Goal: Transaction & Acquisition: Obtain resource

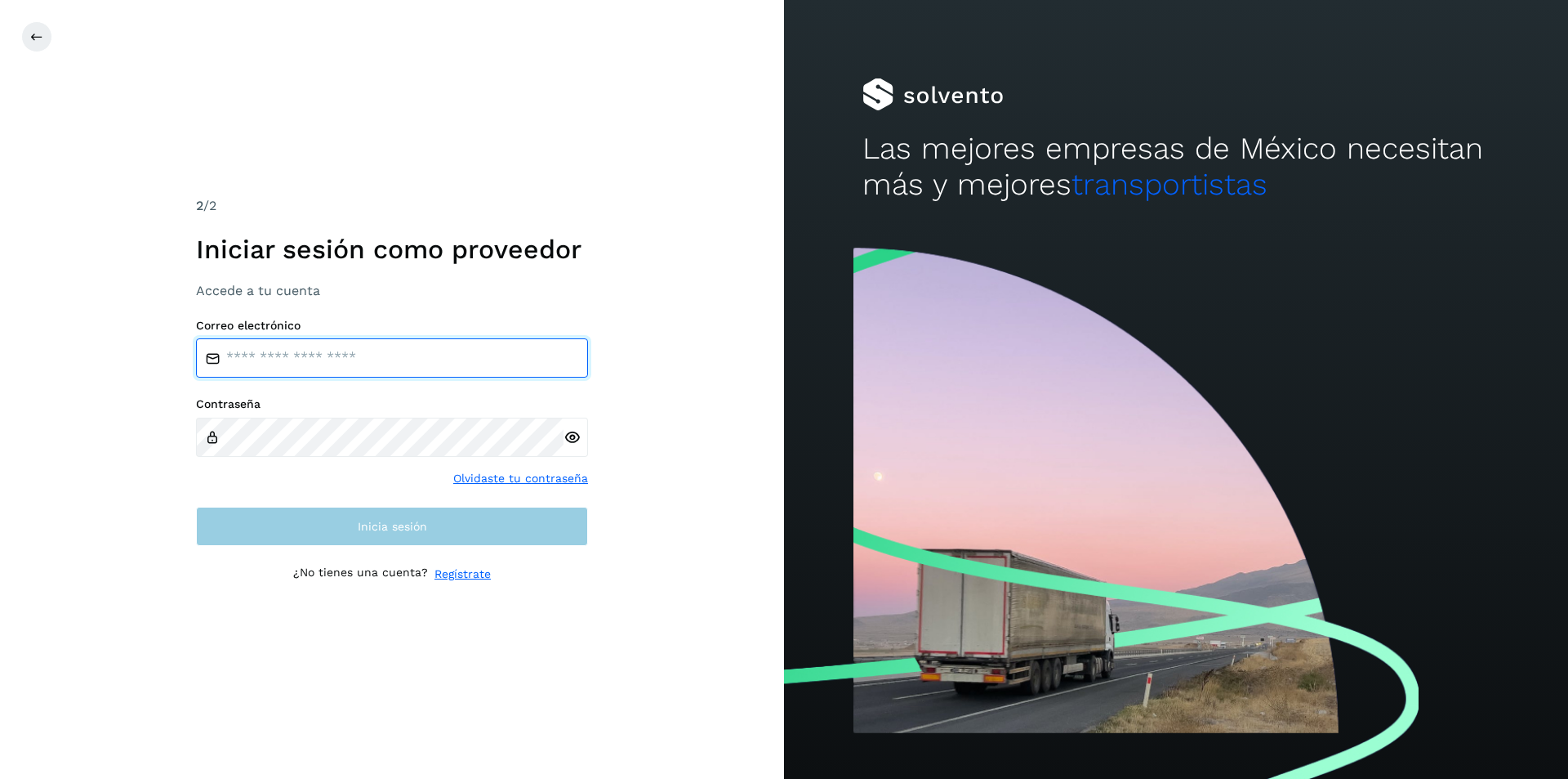
type input "**********"
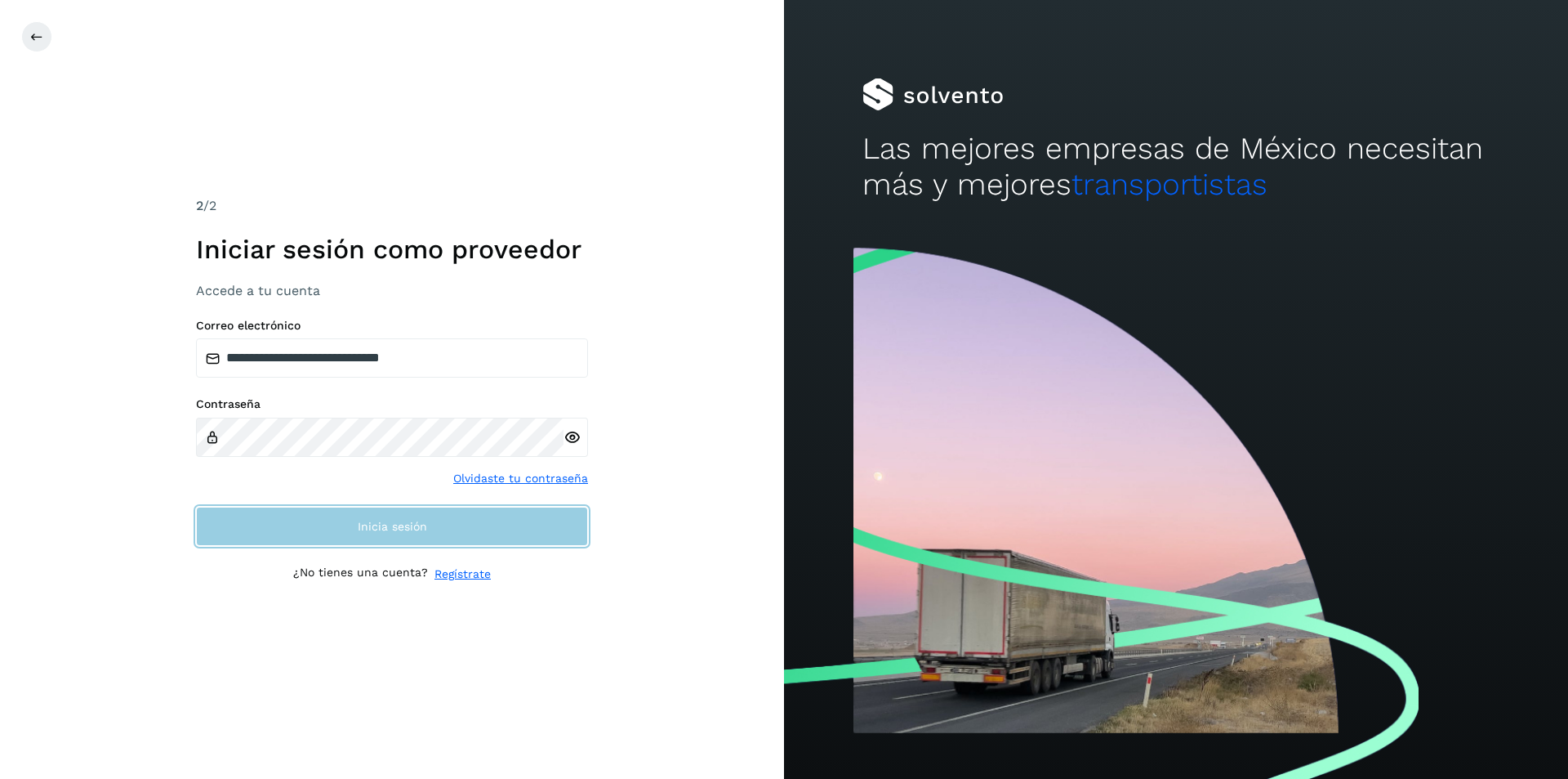
click at [342, 530] on button "Inicia sesión" at bounding box center [392, 526] width 392 height 39
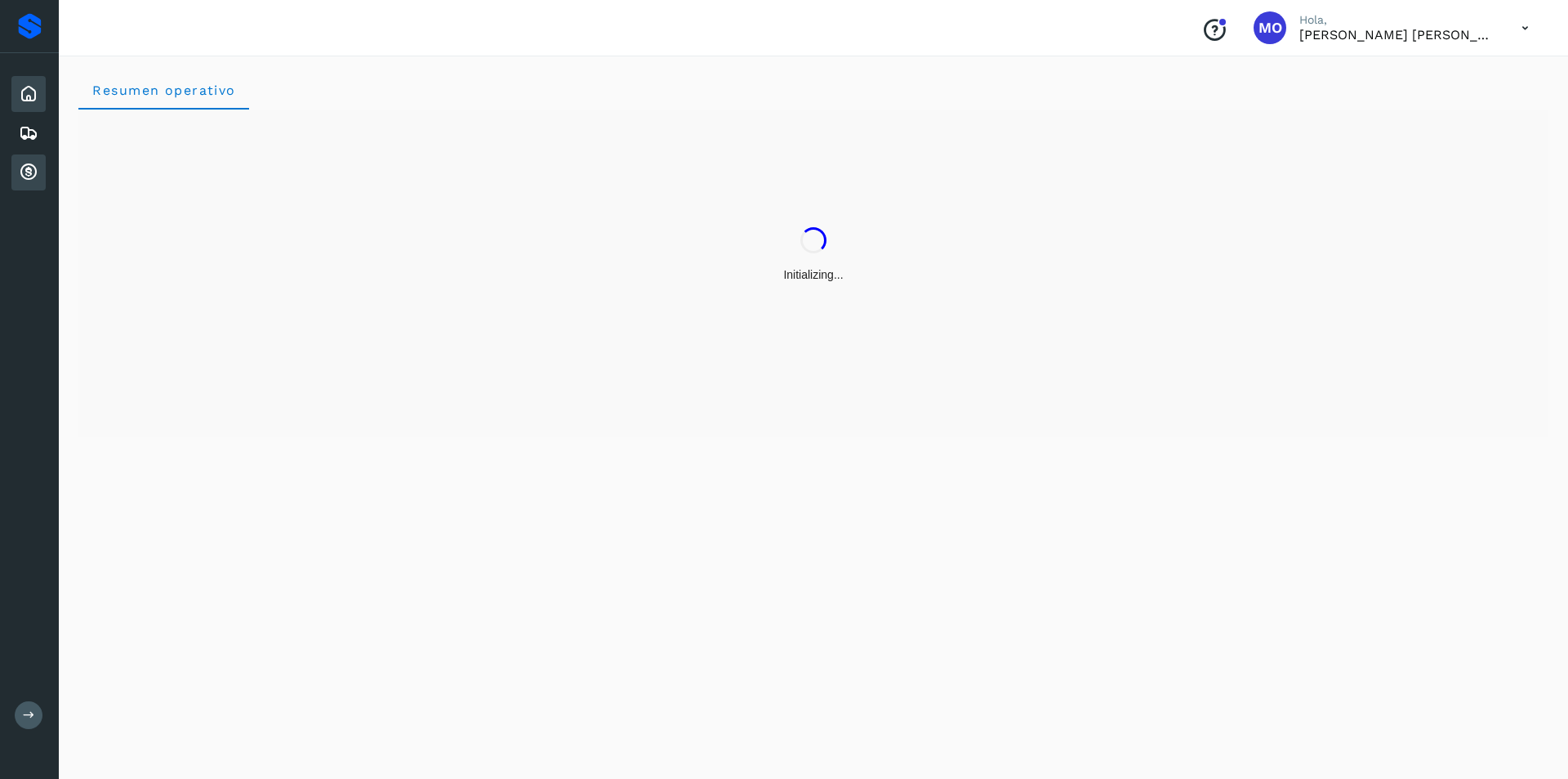
click at [28, 168] on icon at bounding box center [28, 172] width 19 height 19
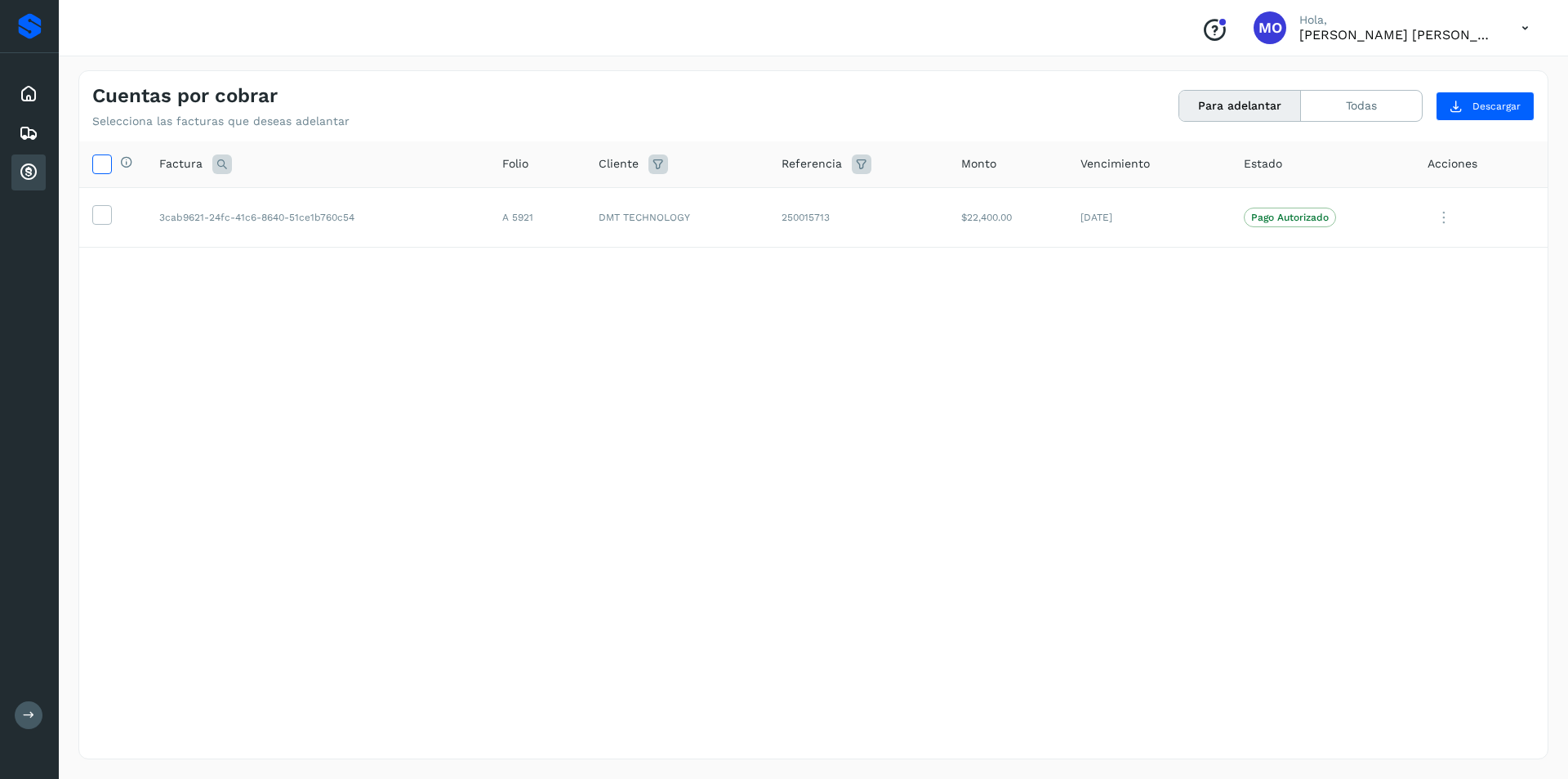
click at [98, 166] on icon at bounding box center [102, 163] width 18 height 18
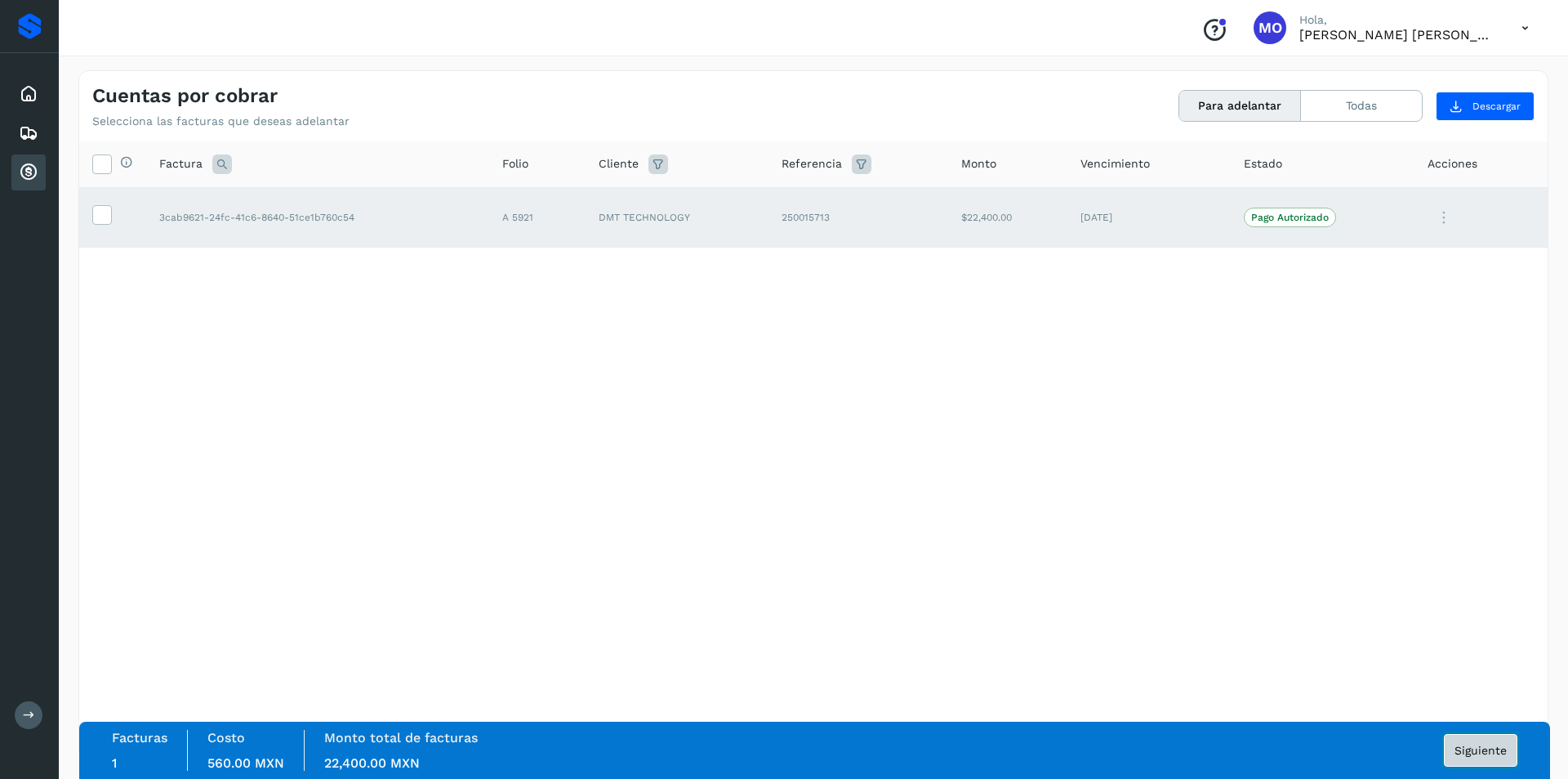
click at [1496, 756] on span "Siguiente" at bounding box center [1480, 751] width 53 height 12
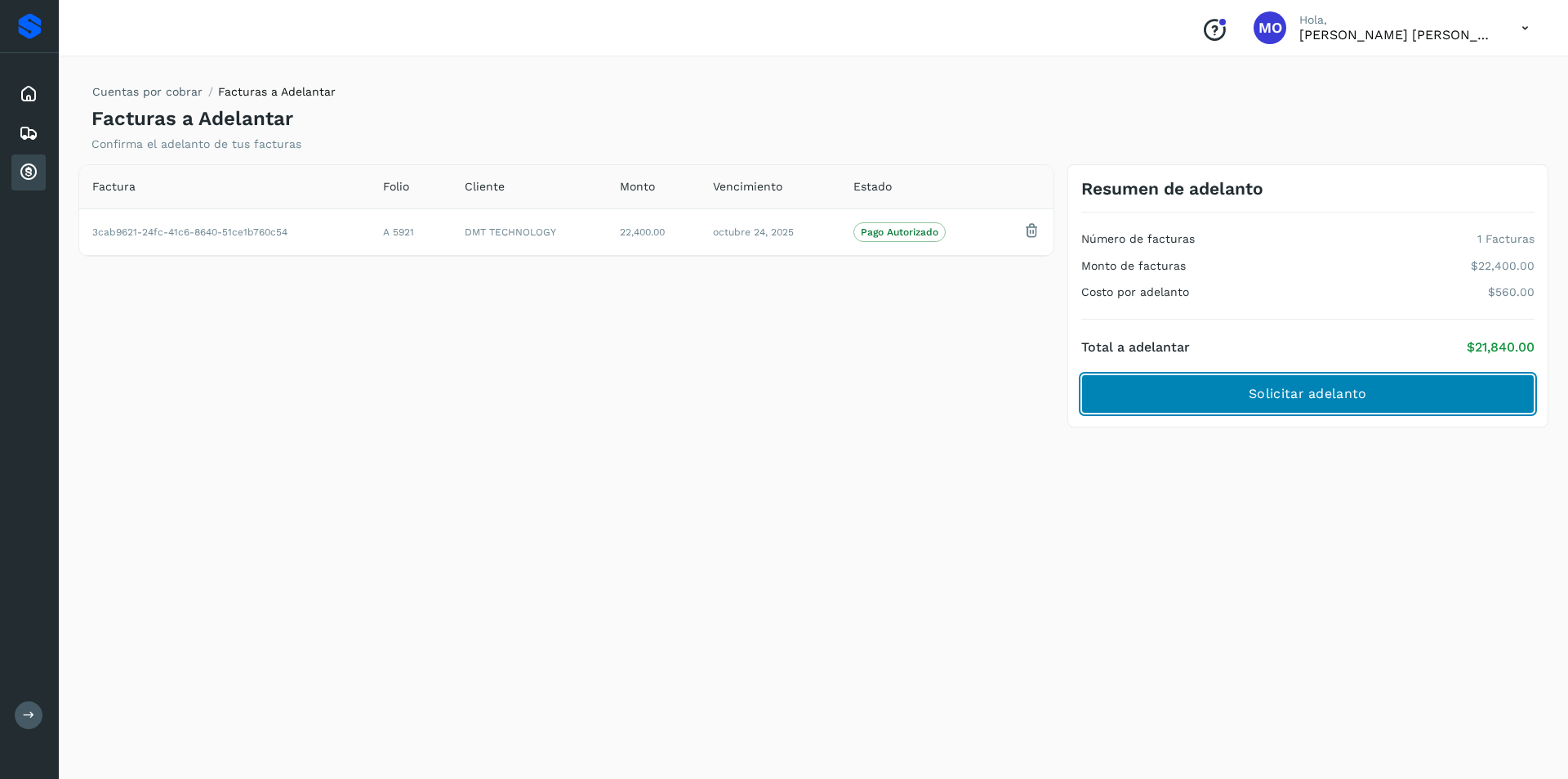
click at [1346, 389] on span "Solicitar adelanto" at bounding box center [1307, 394] width 118 height 18
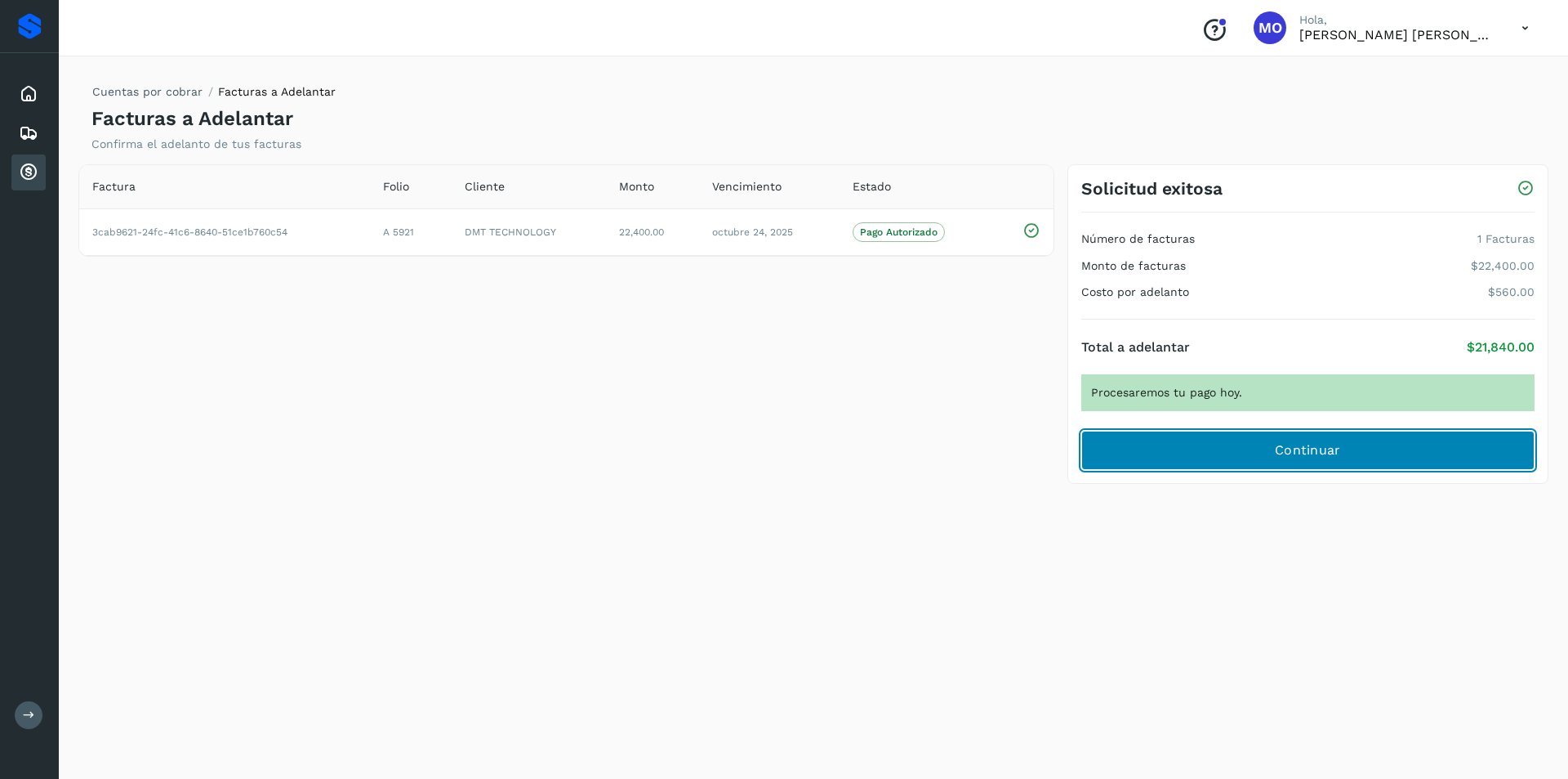
click at [1250, 453] on button "Continuar" at bounding box center [1308, 450] width 453 height 39
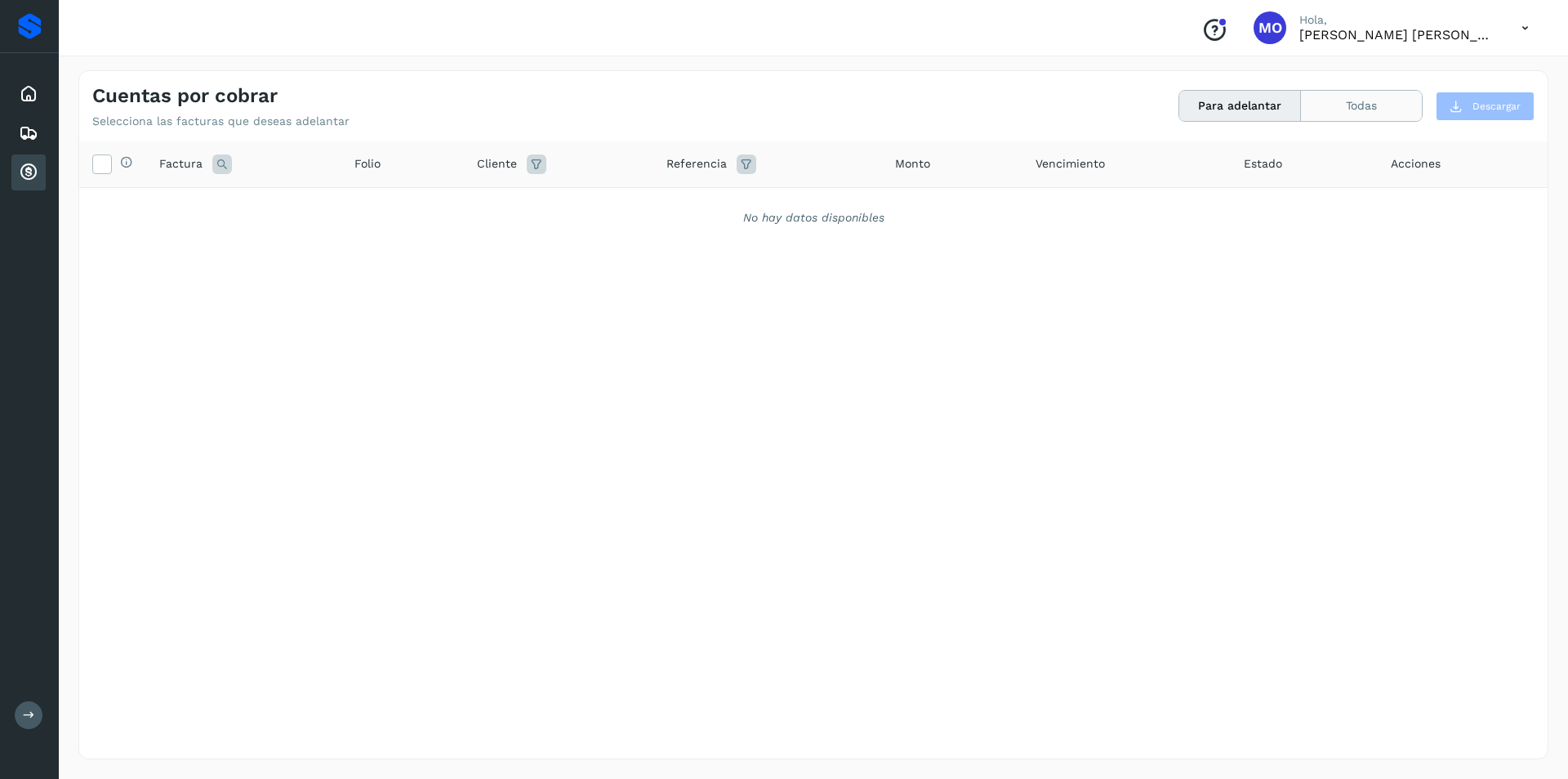
click at [1344, 96] on button "Todas" at bounding box center [1361, 106] width 121 height 30
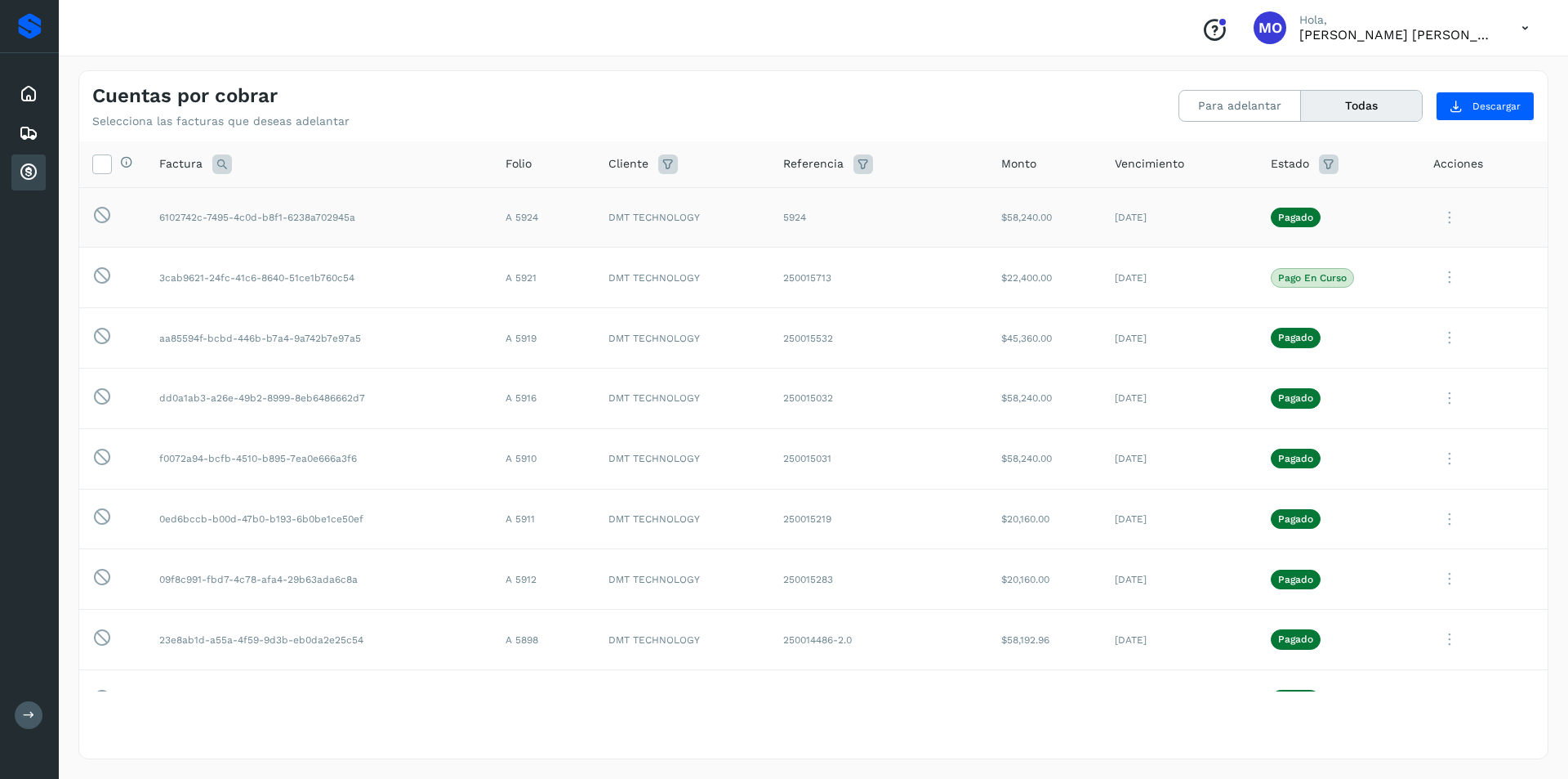
click at [1437, 220] on icon at bounding box center [1450, 218] width 33 height 33
click at [1388, 355] on button "CEP" at bounding box center [1436, 352] width 194 height 31
